Goal: Task Accomplishment & Management: Use online tool/utility

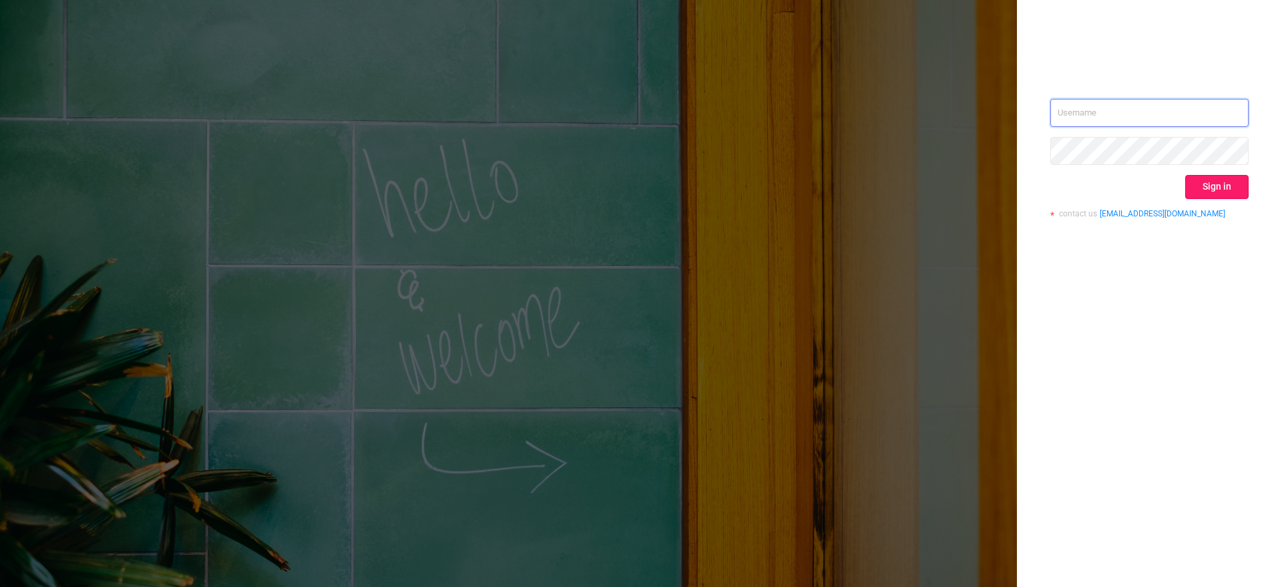
type input "[EMAIL_ADDRESS][DOMAIN_NAME]"
click at [1205, 179] on button "Sign in" at bounding box center [1216, 187] width 63 height 24
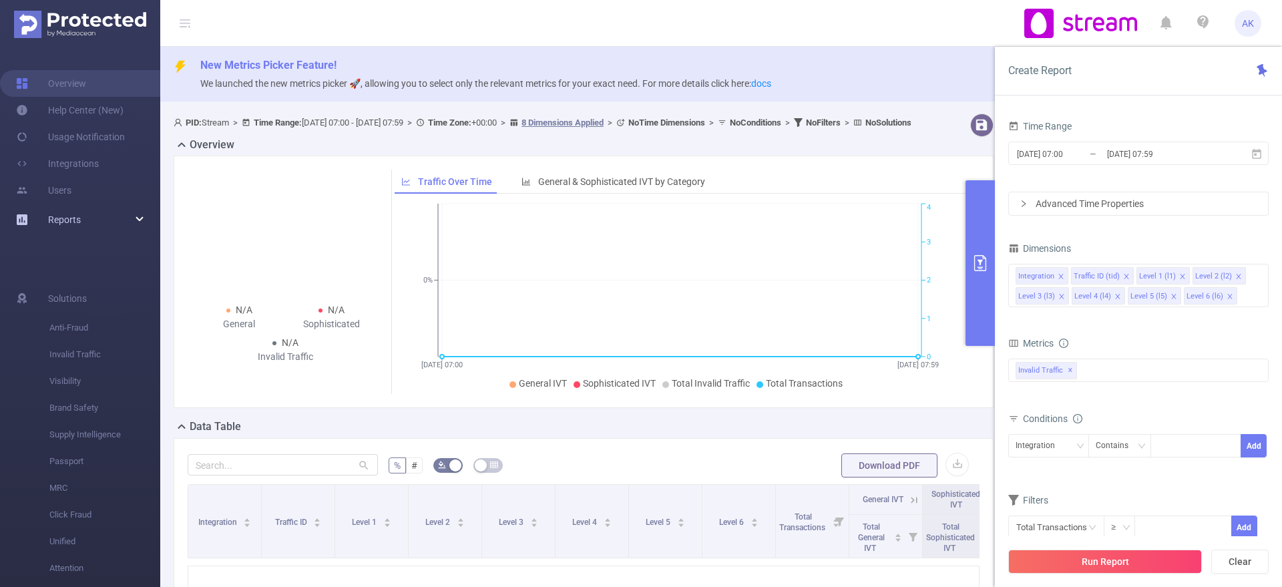
click at [139, 224] on div "Reports" at bounding box center [80, 219] width 160 height 27
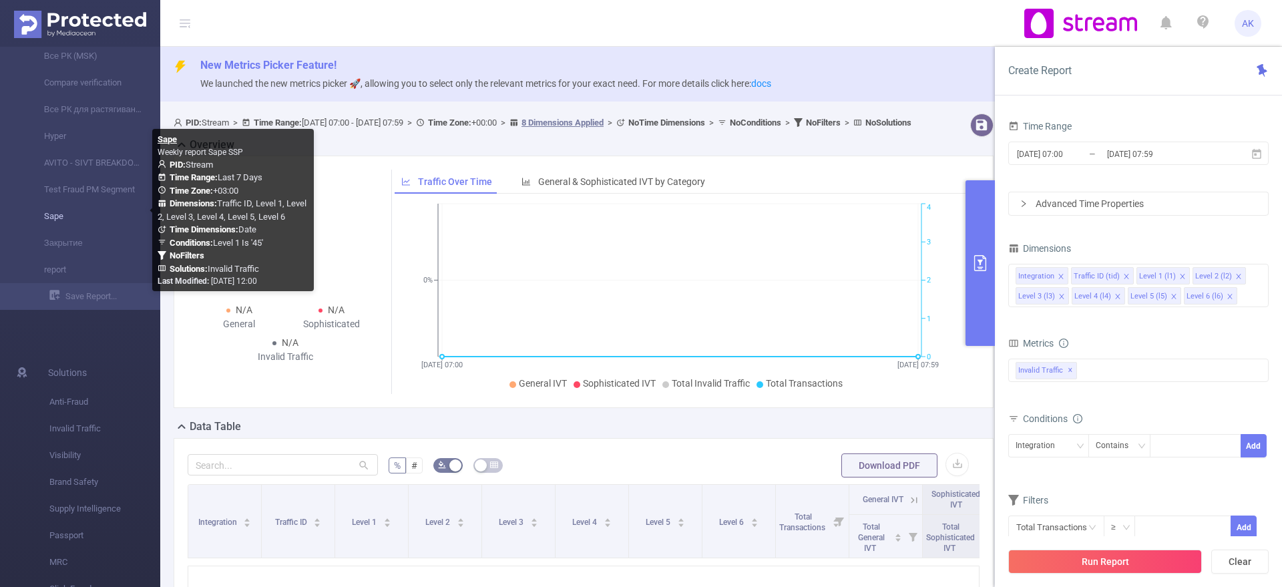
click at [67, 219] on link "Sape" at bounding box center [85, 216] width 117 height 27
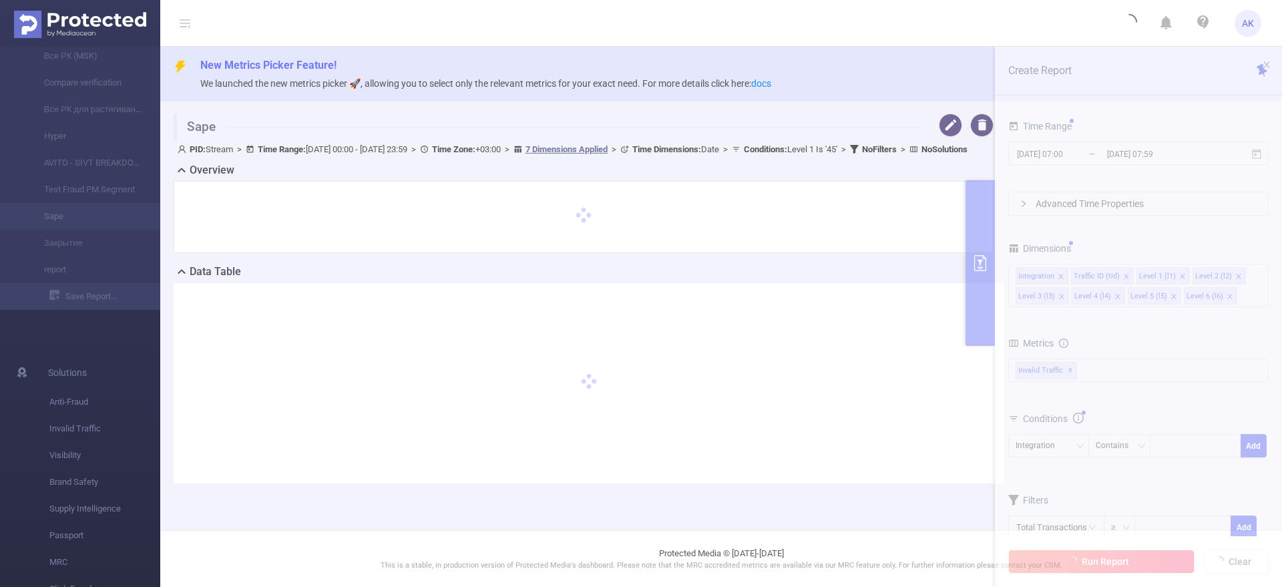
type input "[DATE] 00:00"
type input "[DATE] 23:59"
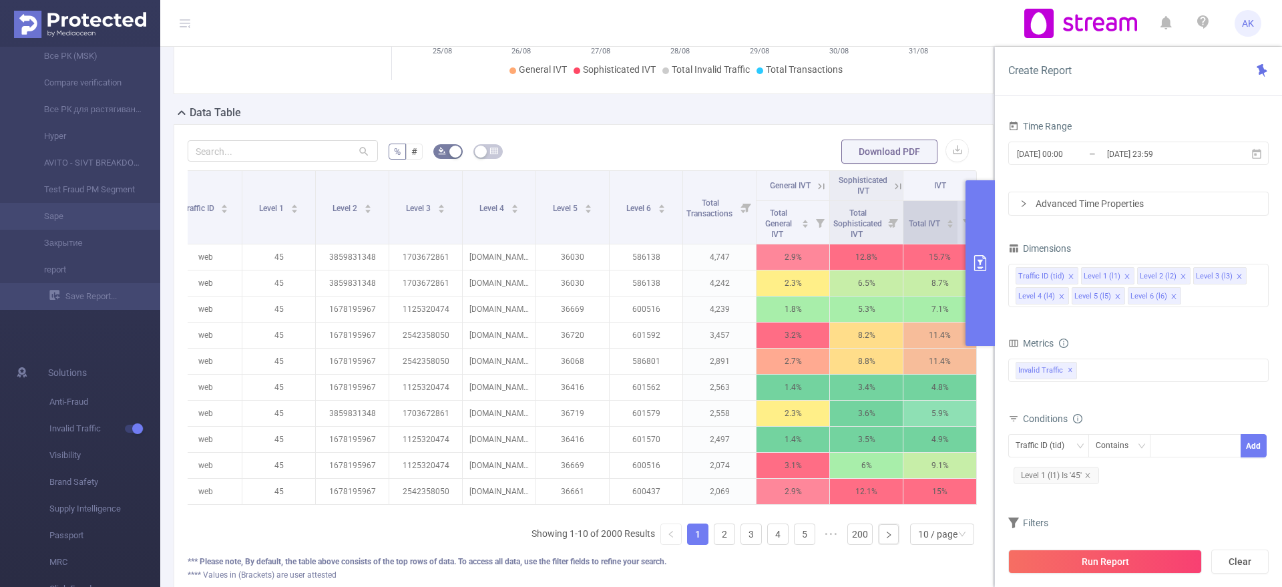
scroll to position [354, 0]
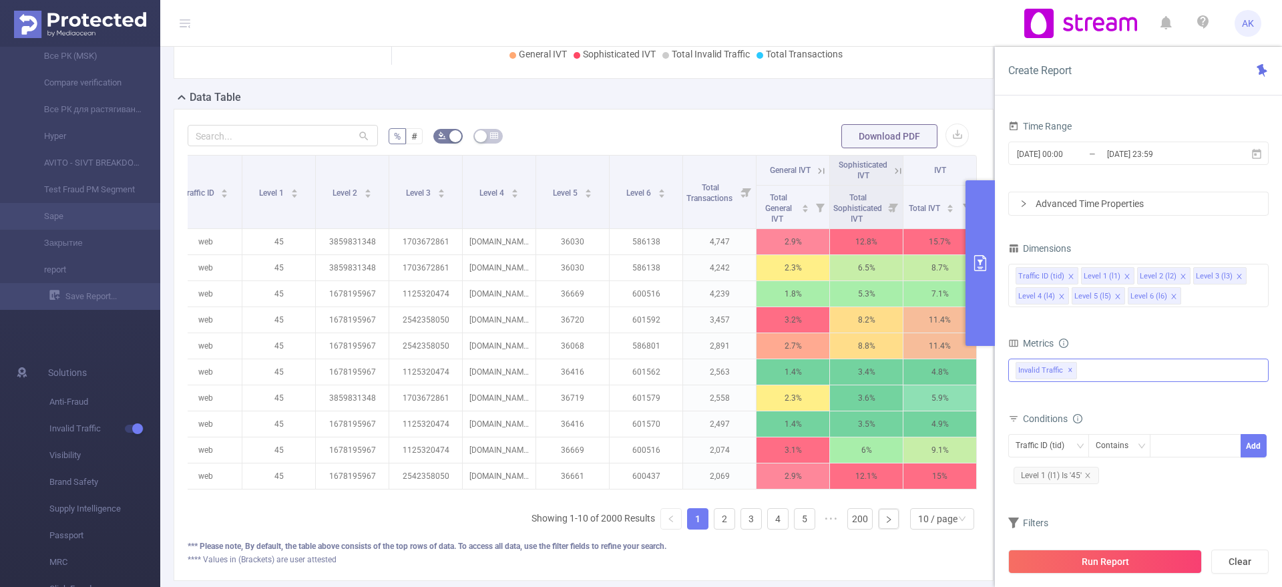
click at [1105, 372] on div "Invalid Traffic ✕" at bounding box center [1138, 369] width 260 height 23
click at [1037, 378] on li "Anti-Fraud" at bounding box center [1138, 376] width 259 height 18
click at [1028, 376] on span at bounding box center [1030, 375] width 11 height 11
click at [1087, 561] on button "Run Report" at bounding box center [1105, 561] width 194 height 24
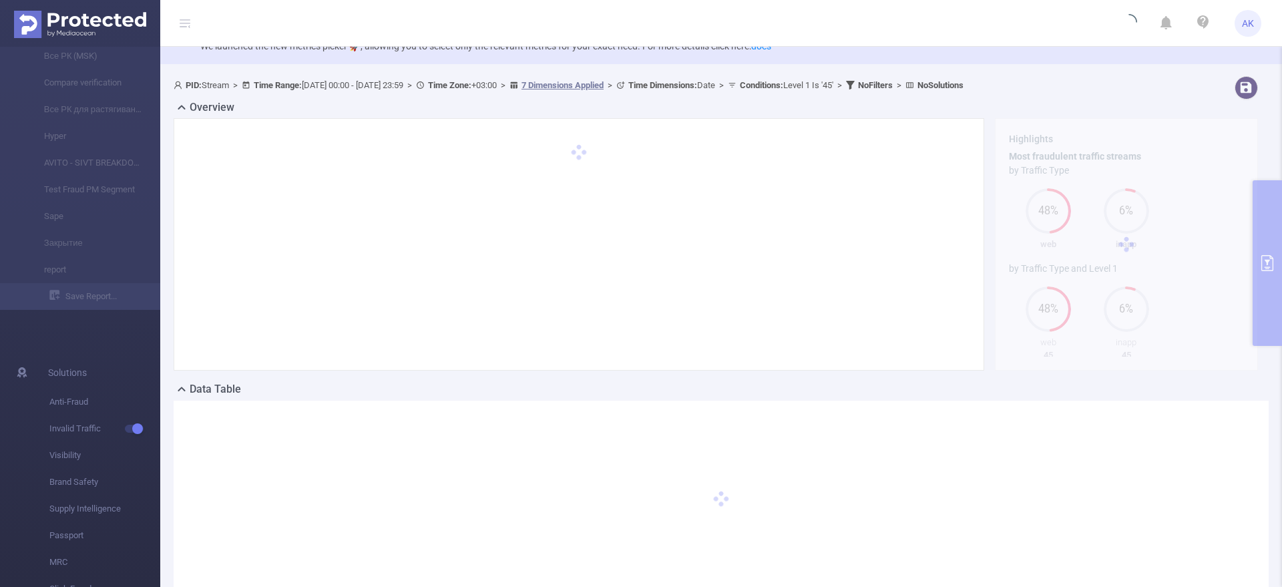
scroll to position [0, 0]
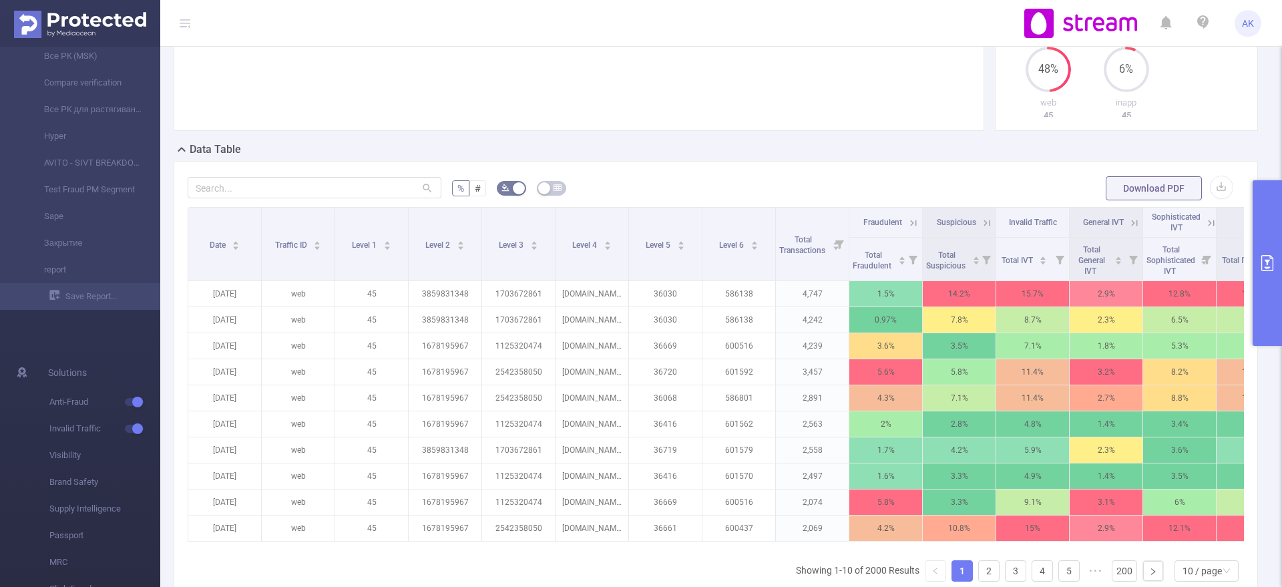
scroll to position [279, 0]
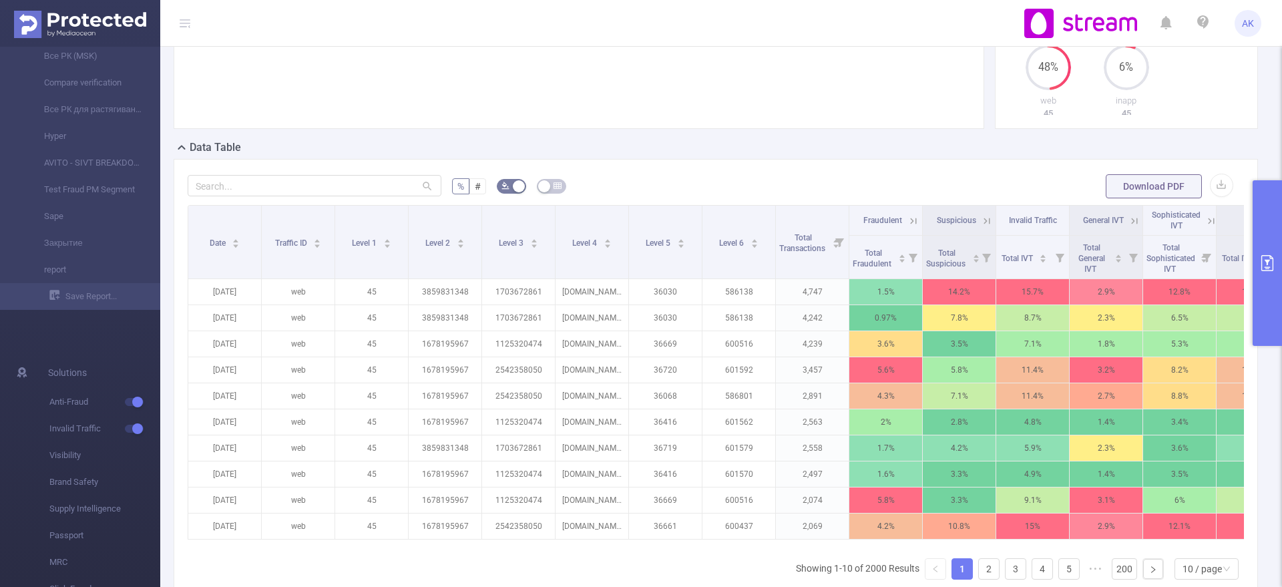
click at [1266, 291] on button "primary" at bounding box center [1266, 263] width 29 height 166
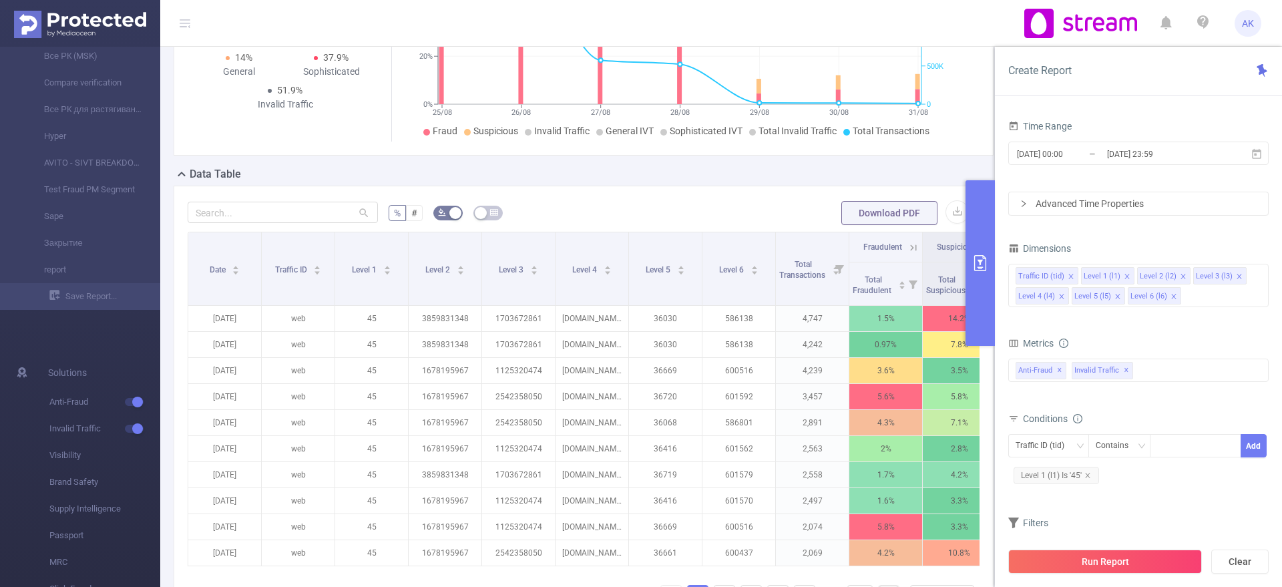
scroll to position [445, 0]
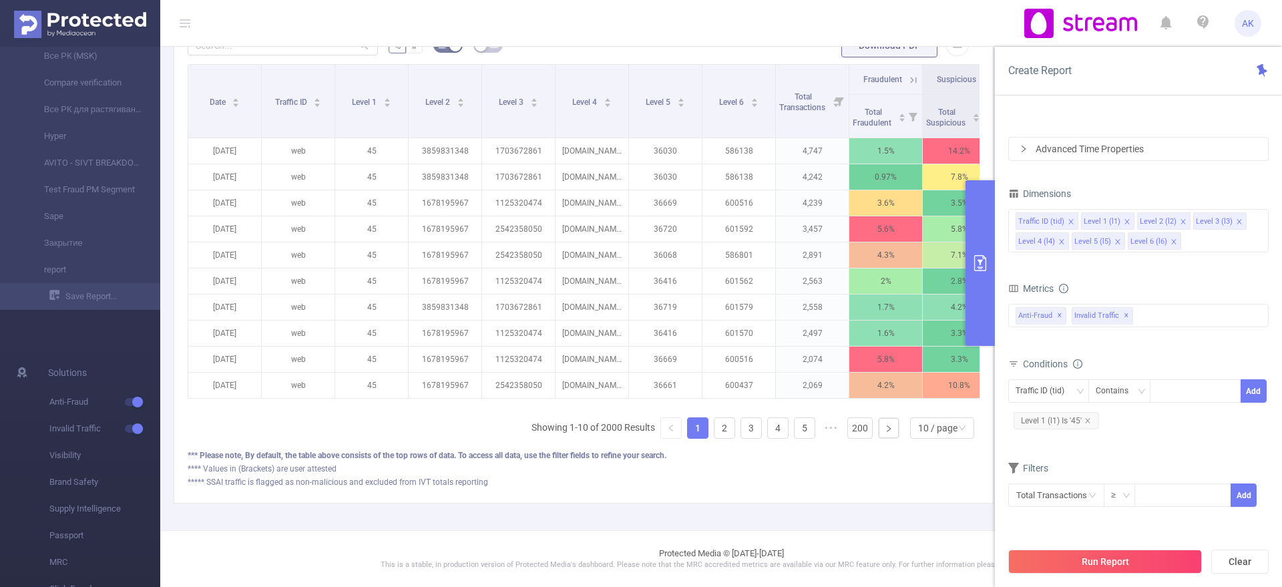
click at [985, 326] on button "primary" at bounding box center [979, 263] width 29 height 166
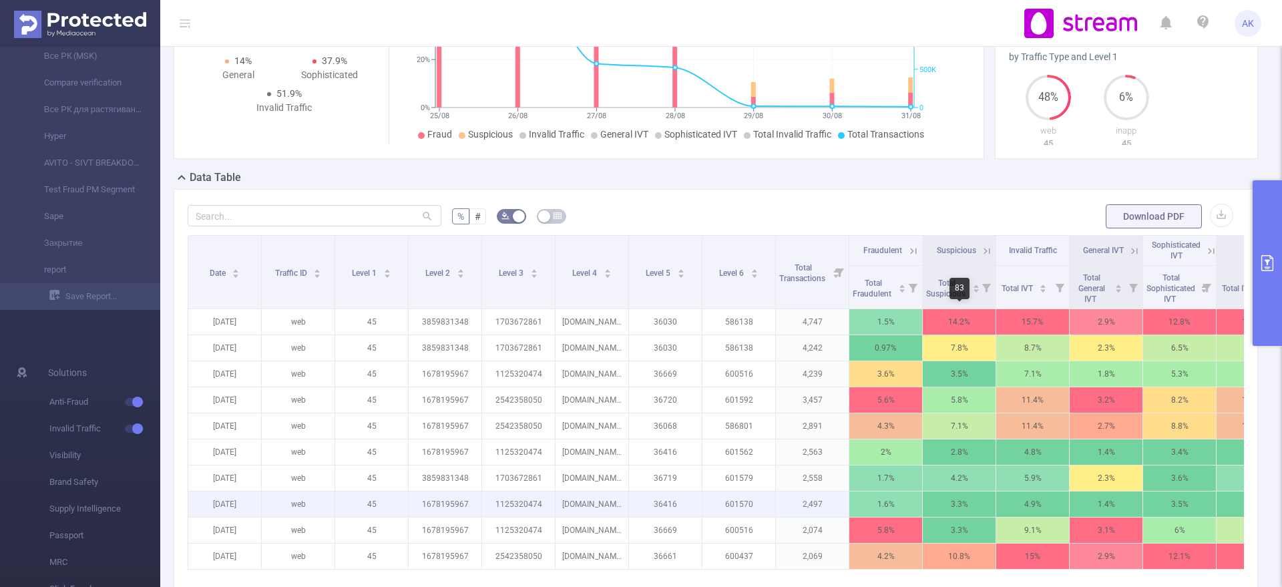
scroll to position [229, 0]
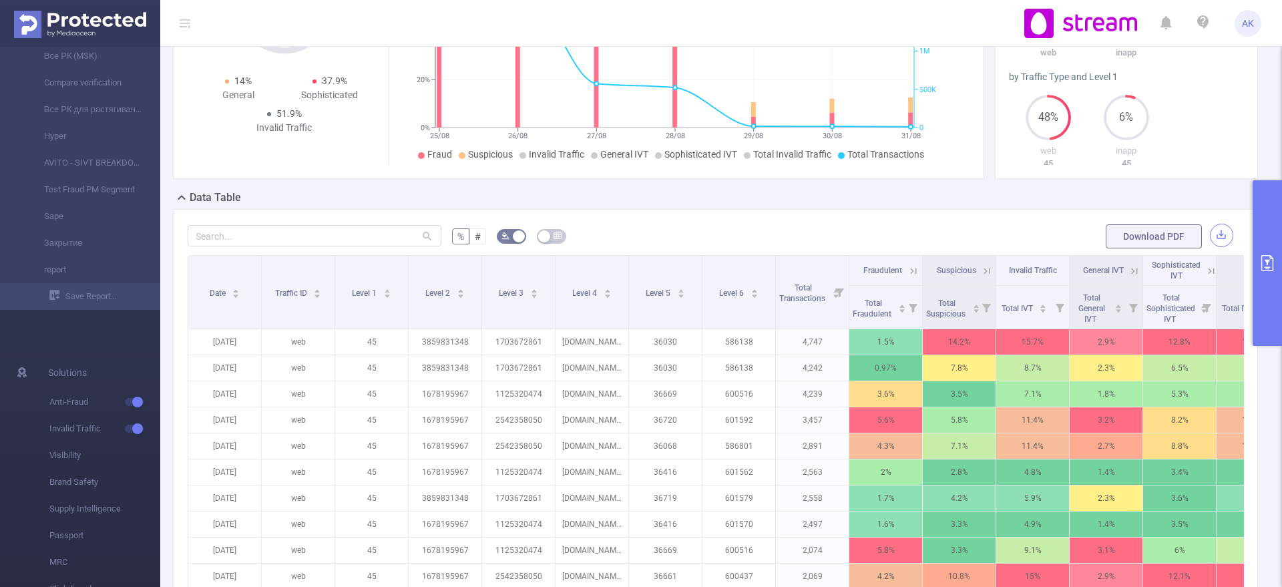
click at [1209, 236] on button "button" at bounding box center [1220, 235] width 23 height 23
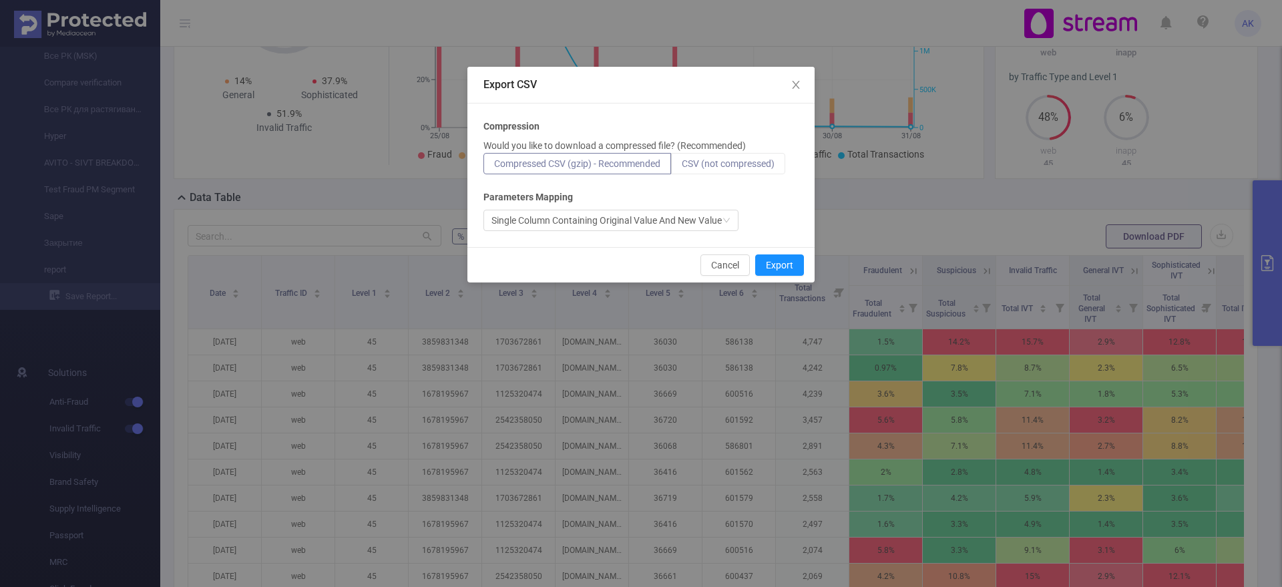
click at [732, 168] on span "CSV (not compressed)" at bounding box center [727, 163] width 93 height 11
click at [681, 167] on input "CSV (not compressed)" at bounding box center [681, 167] width 0 height 0
click at [771, 260] on button "Export" at bounding box center [779, 264] width 49 height 21
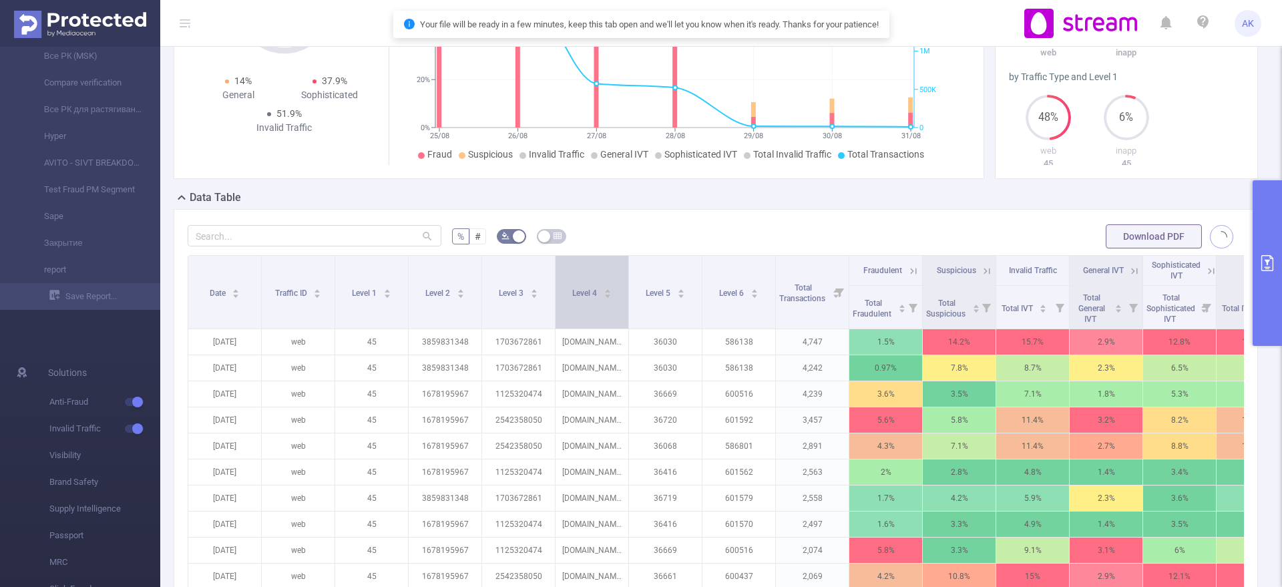
scroll to position [102, 0]
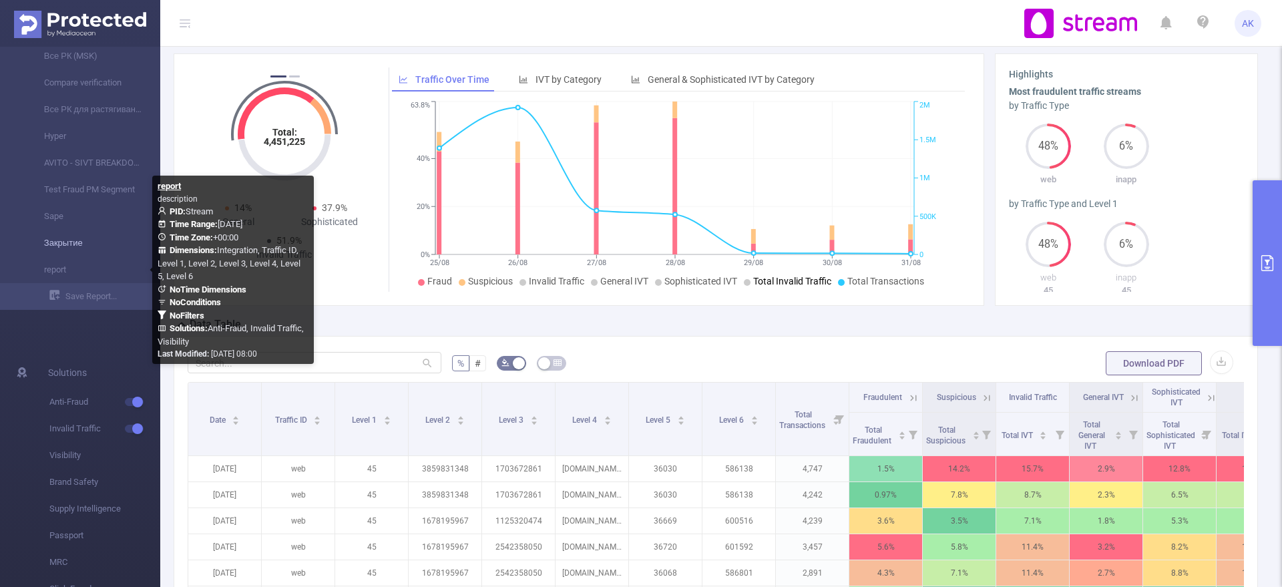
click at [111, 238] on link "Закрытие" at bounding box center [85, 243] width 117 height 27
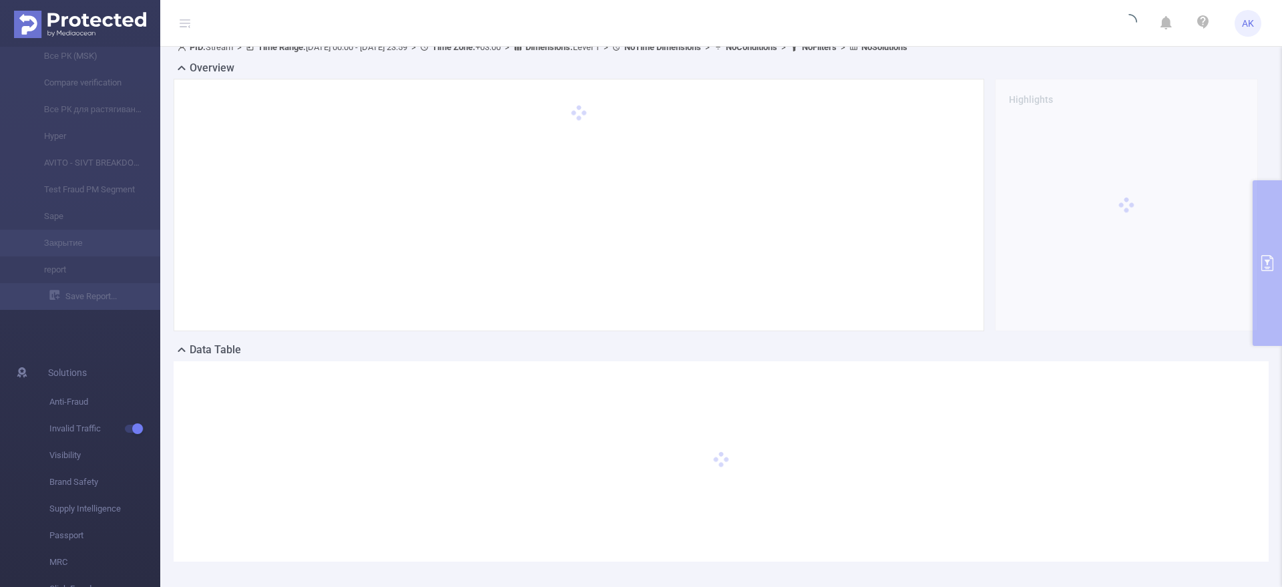
scroll to position [66, 0]
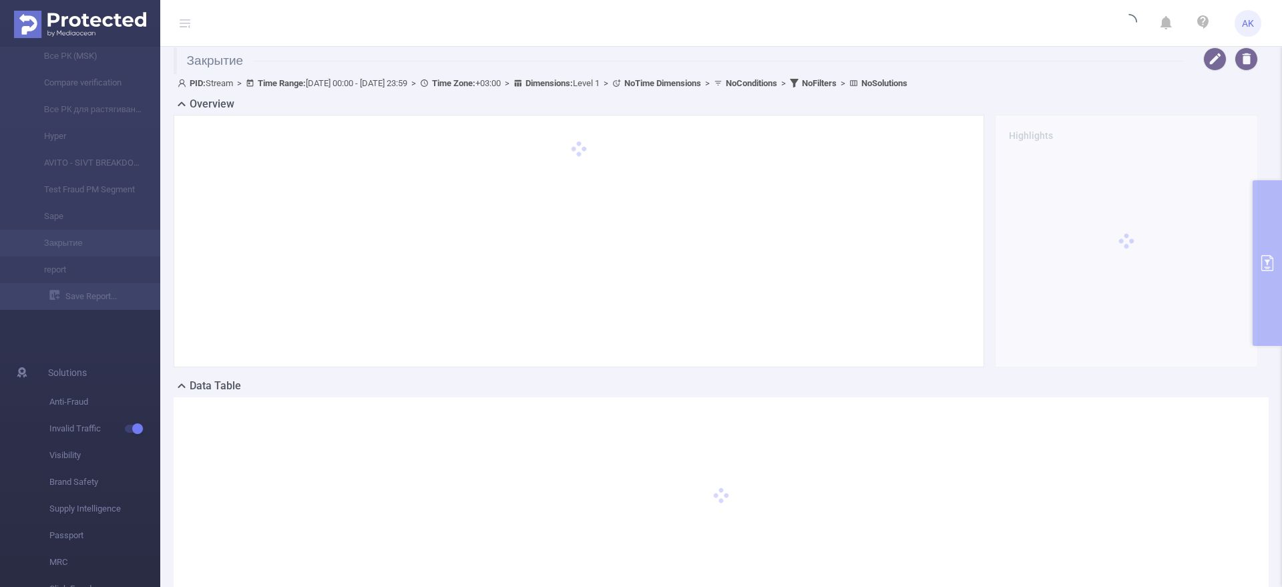
type input "[DATE] 00:00"
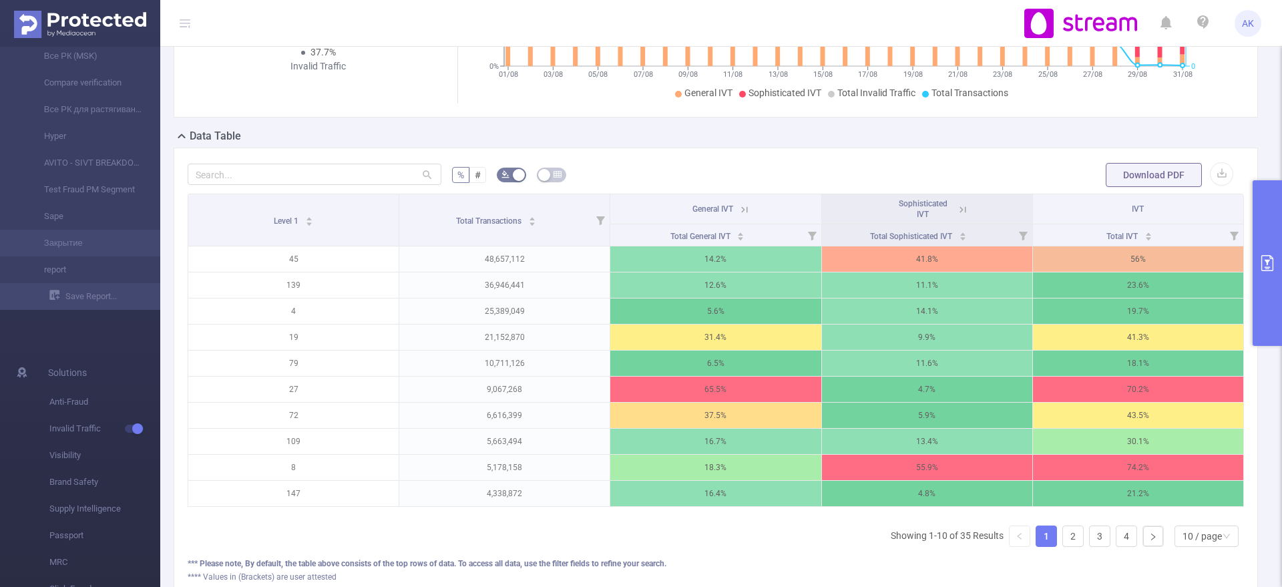
scroll to position [314, 0]
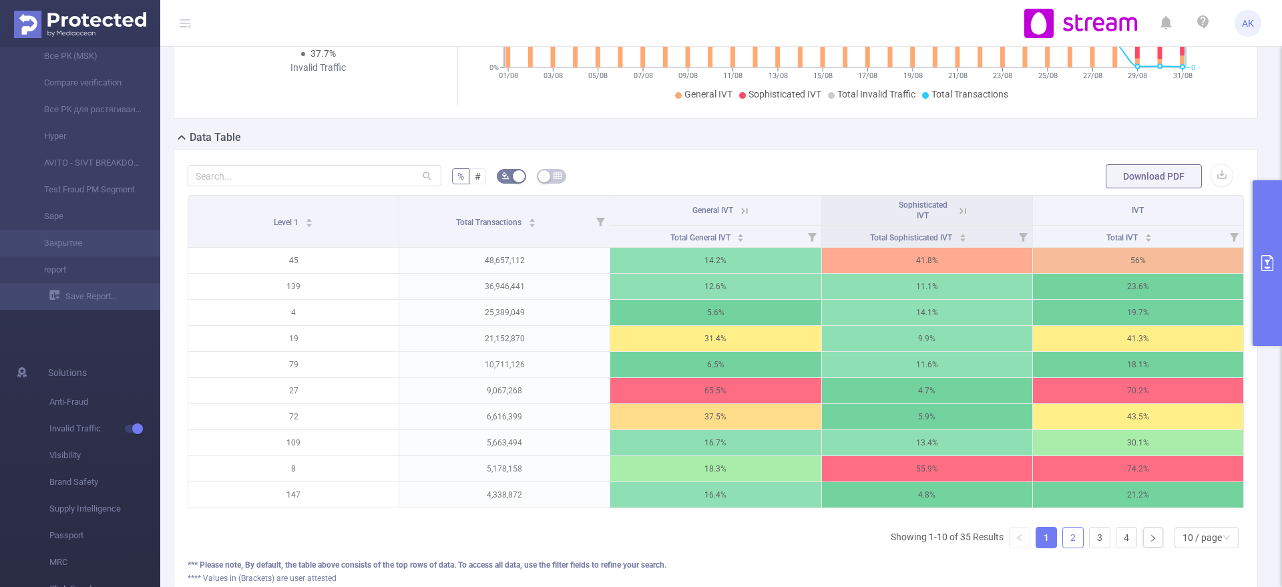
click at [1063, 547] on link "2" at bounding box center [1073, 537] width 20 height 20
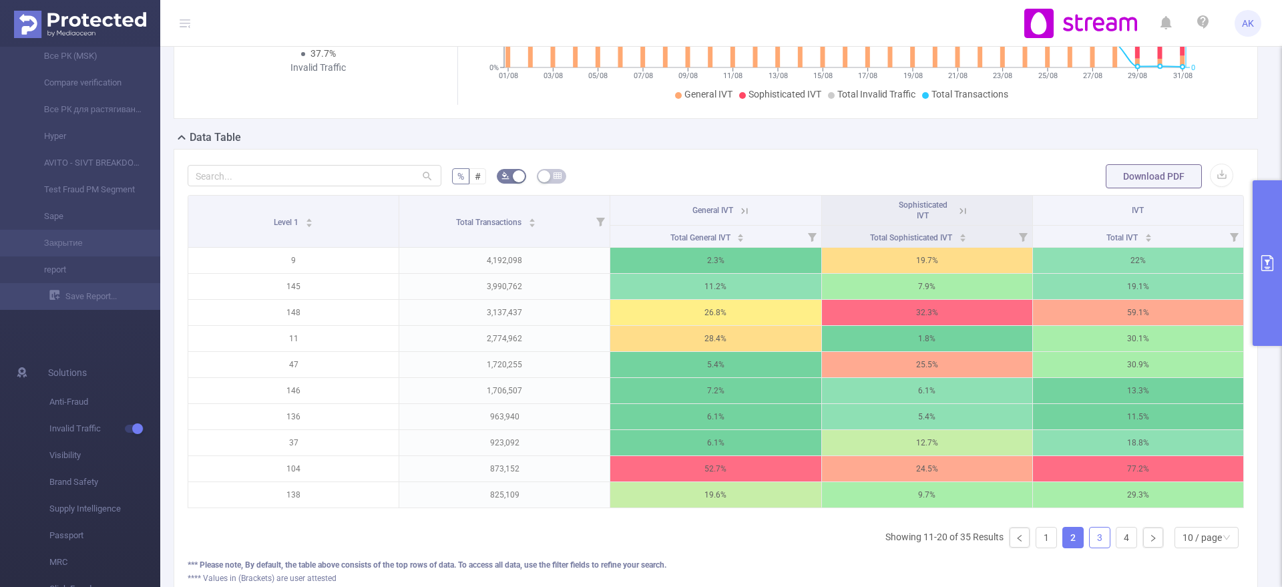
click at [1089, 547] on link "3" at bounding box center [1099, 537] width 20 height 20
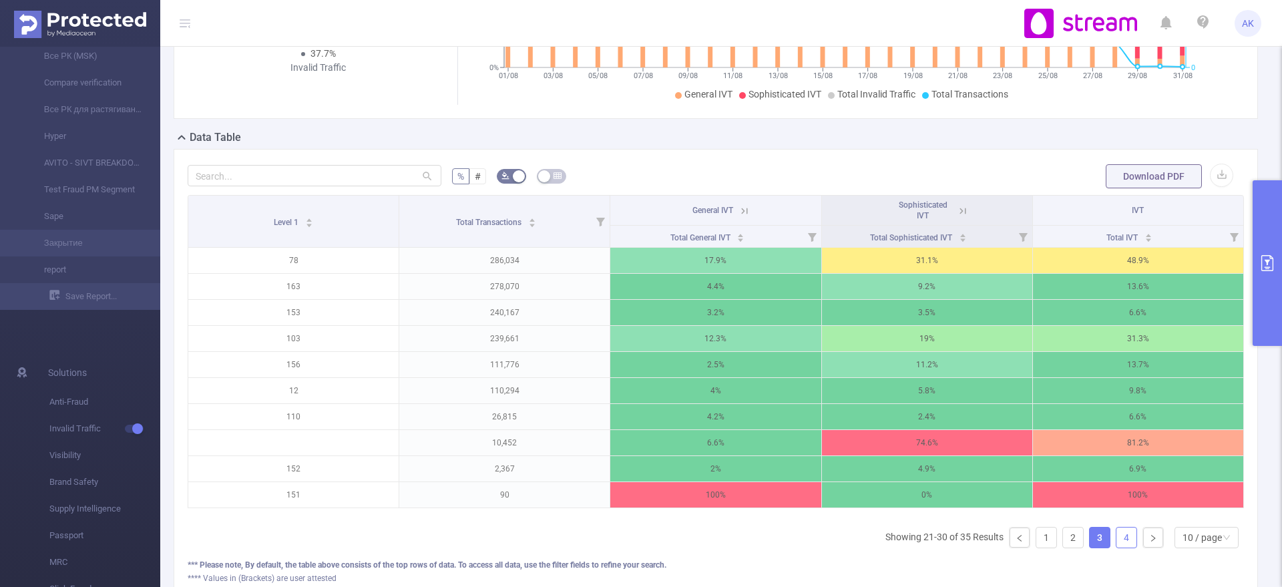
click at [1116, 547] on link "4" at bounding box center [1126, 537] width 20 height 20
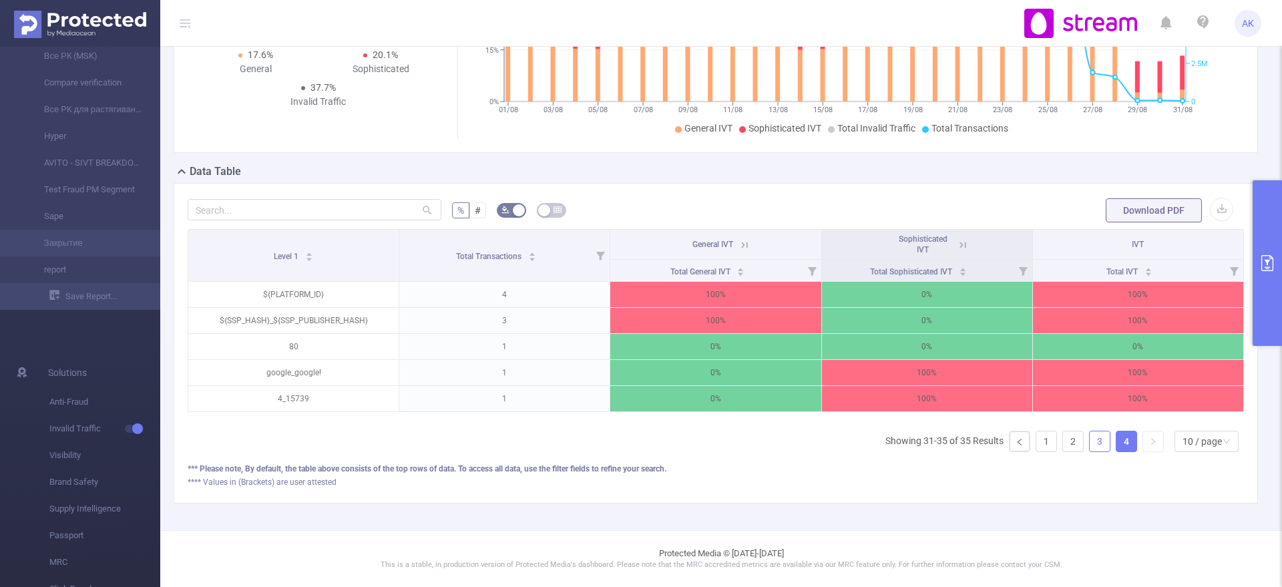
click at [1089, 444] on link "3" at bounding box center [1099, 441] width 20 height 20
